Goal: Task Accomplishment & Management: Use online tool/utility

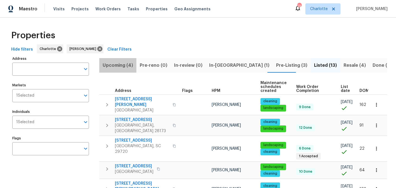
click at [120, 63] on span "Upcoming (4)" at bounding box center [118, 65] width 30 height 8
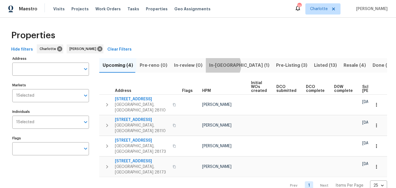
click at [219, 65] on span "In-[GEOGRAPHIC_DATA] (1)" at bounding box center [239, 65] width 60 height 8
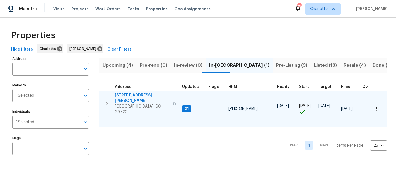
click at [133, 94] on span "2744 Lyndell Way" at bounding box center [142, 97] width 54 height 11
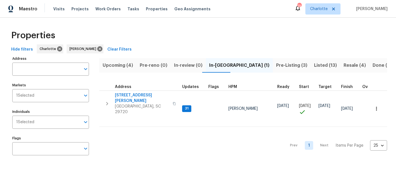
click at [276, 64] on span "Pre-Listing (3)" at bounding box center [291, 65] width 31 height 8
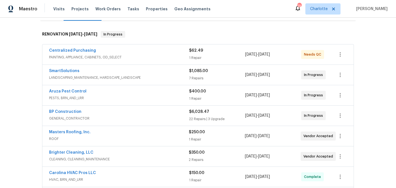
scroll to position [81, 0]
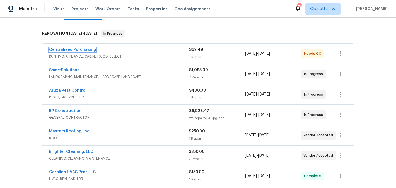
click at [80, 49] on link "Centralized Purchasing" at bounding box center [72, 50] width 47 height 4
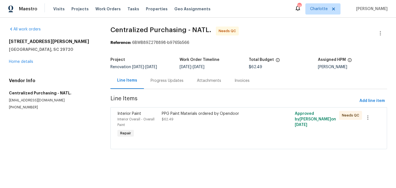
click at [201, 136] on div "PPG Paint Materials ordered by Opendoor $62.49" at bounding box center [215, 124] width 111 height 31
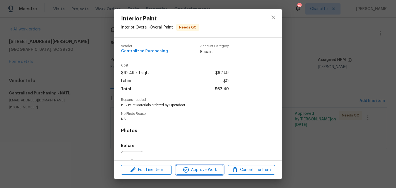
click at [206, 166] on span "Approve Work" at bounding box center [200, 169] width 44 height 7
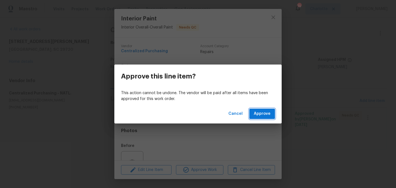
click at [253, 111] on button "Approve" at bounding box center [263, 114] width 26 height 10
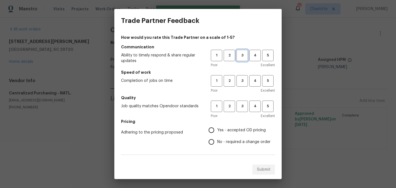
click at [244, 59] on button "3" at bounding box center [242, 55] width 11 height 11
click at [244, 84] on button "3" at bounding box center [242, 80] width 11 height 11
click at [243, 102] on button "3" at bounding box center [242, 105] width 11 height 11
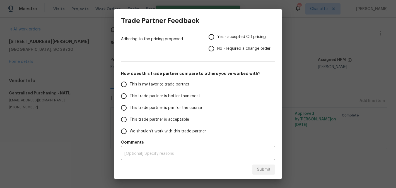
scroll to position [93, 0]
click at [217, 35] on input "Yes - accepted OD pricing" at bounding box center [212, 37] width 12 height 12
radio input "true"
click at [156, 108] on span "This trade partner is par for the course" at bounding box center [166, 108] width 72 height 6
click at [130, 108] on input "This trade partner is par for the course" at bounding box center [124, 108] width 12 height 12
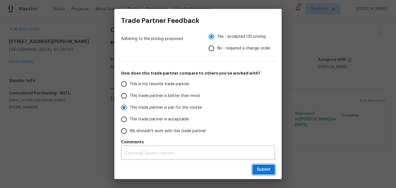
click at [262, 173] on button "Submit" at bounding box center [264, 169] width 23 height 10
radio input "true"
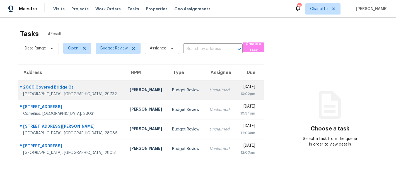
click at [168, 93] on td "Budget Review" at bounding box center [186, 90] width 37 height 20
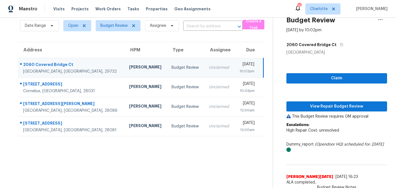
scroll to position [2, 0]
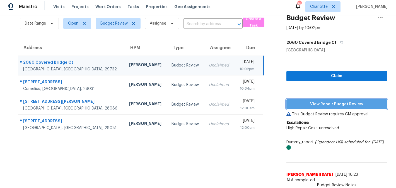
click at [333, 104] on span "View Repair Budget Review" at bounding box center [337, 104] width 92 height 7
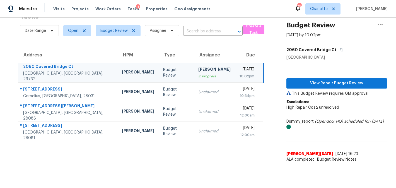
scroll to position [18, 0]
click at [382, 24] on icon "button" at bounding box center [380, 24] width 7 height 7
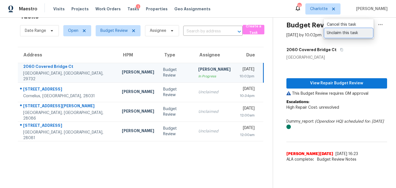
click at [363, 32] on div "Unclaim this task" at bounding box center [349, 33] width 44 height 6
